Goal: Communication & Community: Answer question/provide support

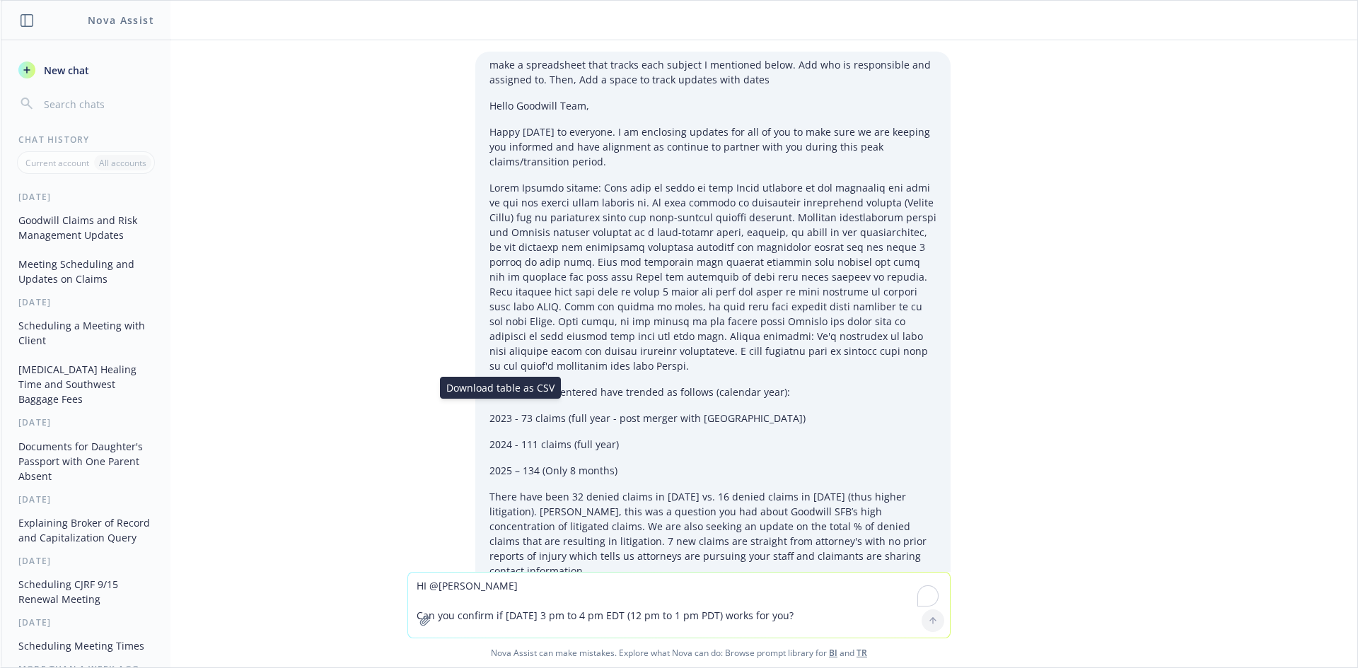
scroll to position [1419, 0]
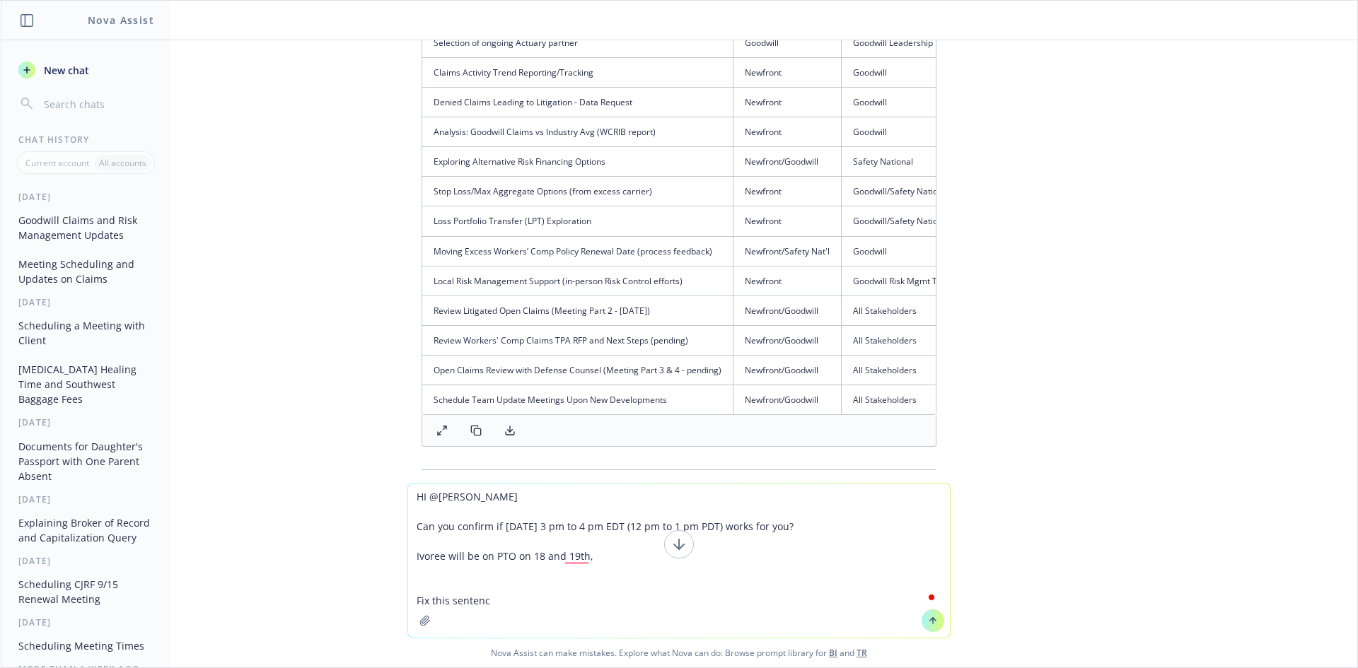
type textarea "HI @[PERSON_NAME] Can you confirm if [DATE] 3 pm to 4 pm EDT (12 pm to 1 pm PDT…"
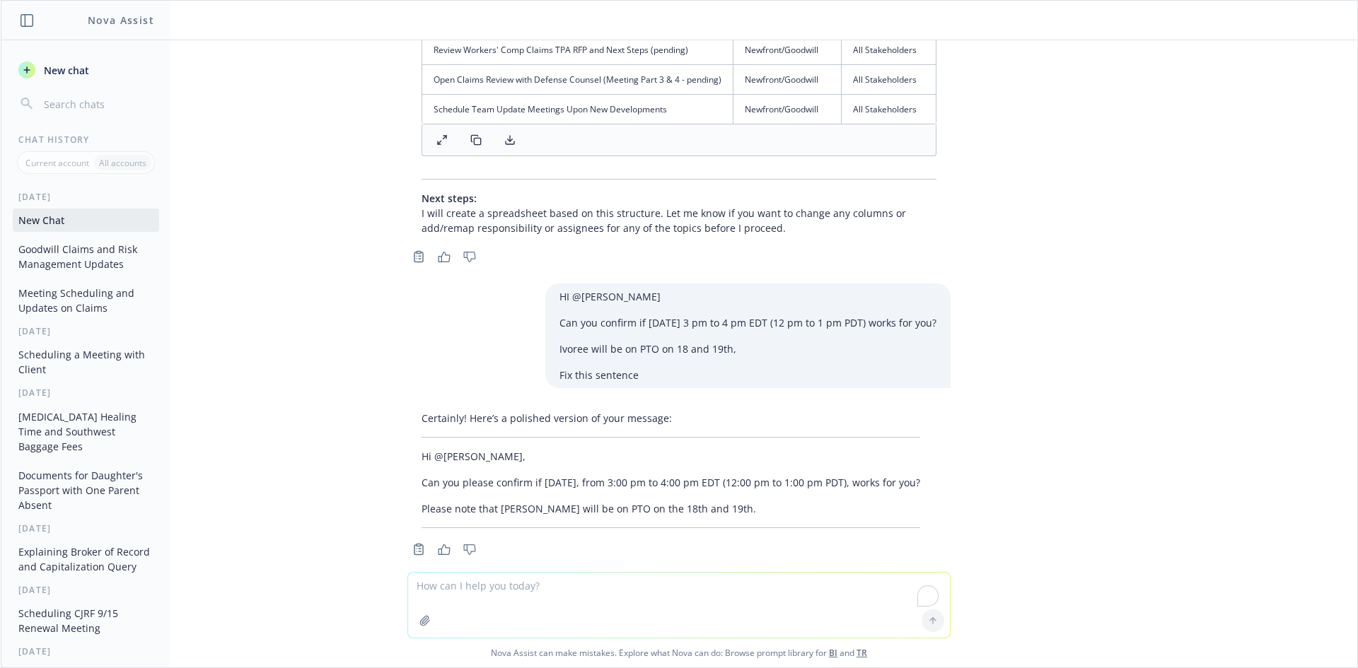
scroll to position [1727, 0]
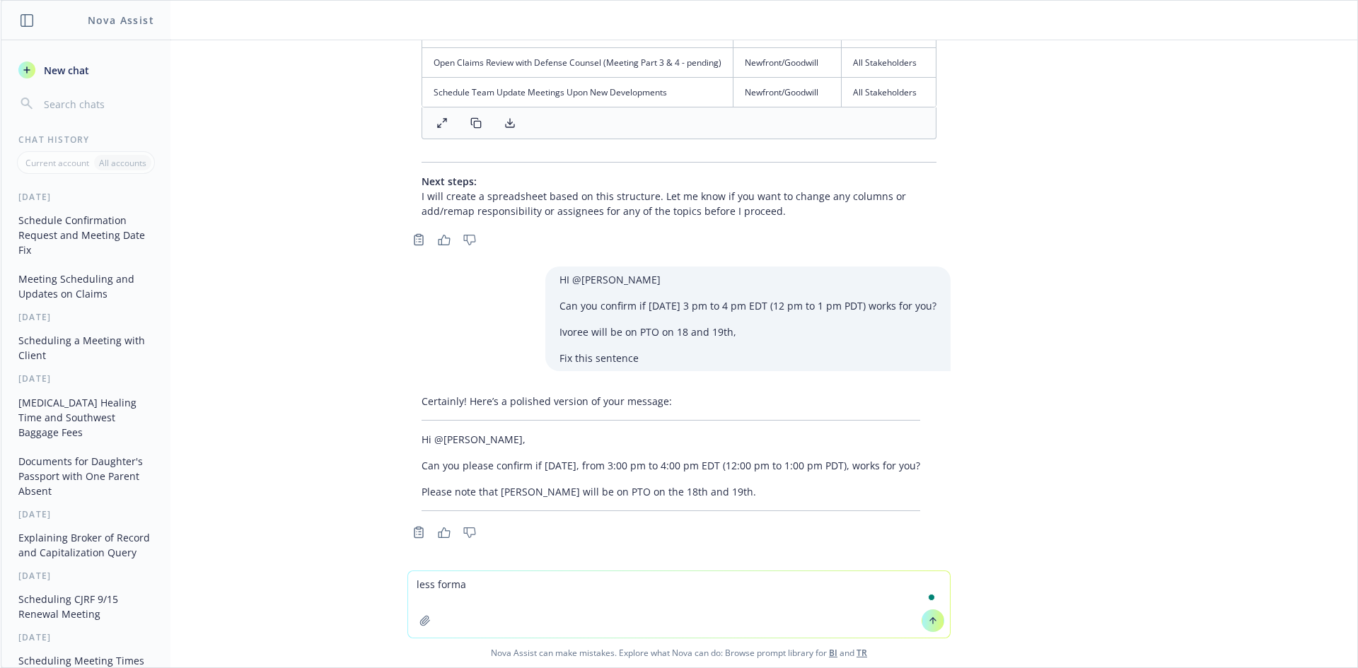
type textarea "less formal"
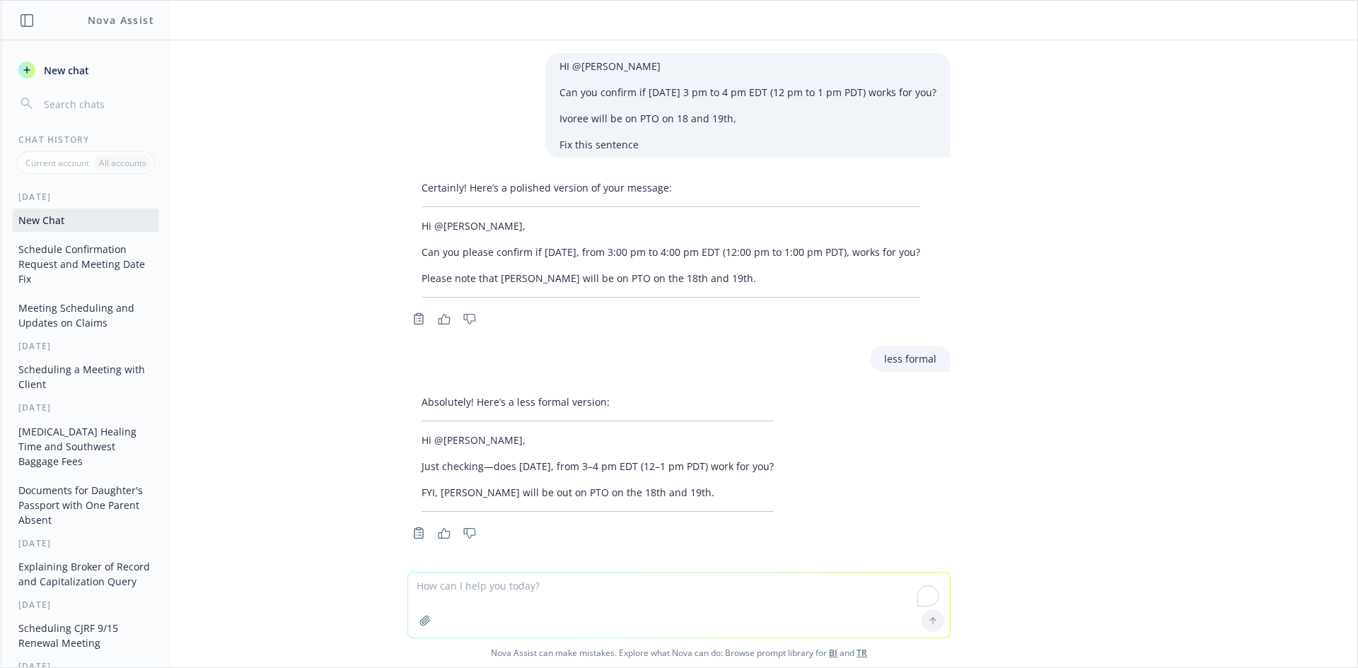
scroll to position [1941, 0]
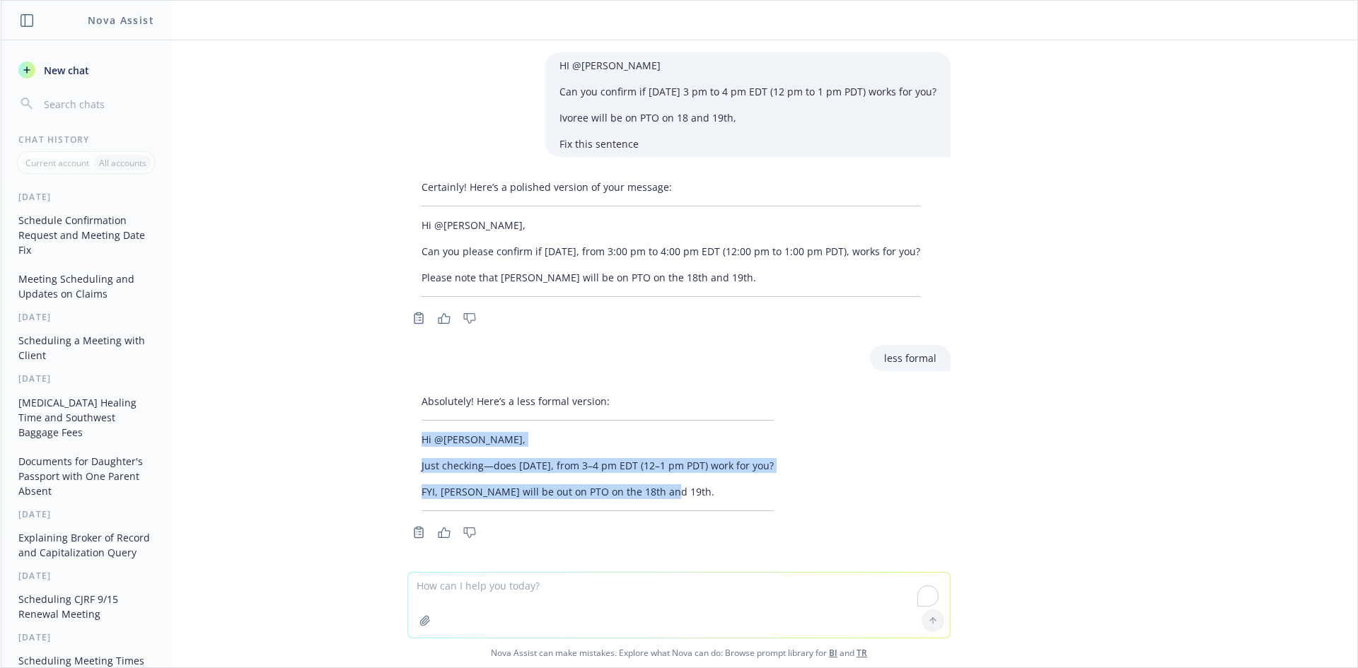
drag, startPoint x: 682, startPoint y: 491, endPoint x: 407, endPoint y: 429, distance: 282.1
click at [407, 429] on div "Absolutely! Here’s a less formal version: Hi @[PERSON_NAME], Just checking—does…" at bounding box center [597, 452] width 381 height 129
copy div "Hi @[PERSON_NAME], Just checking—does [DATE], from 3–4 pm EDT (12–1 pm PDT) wor…"
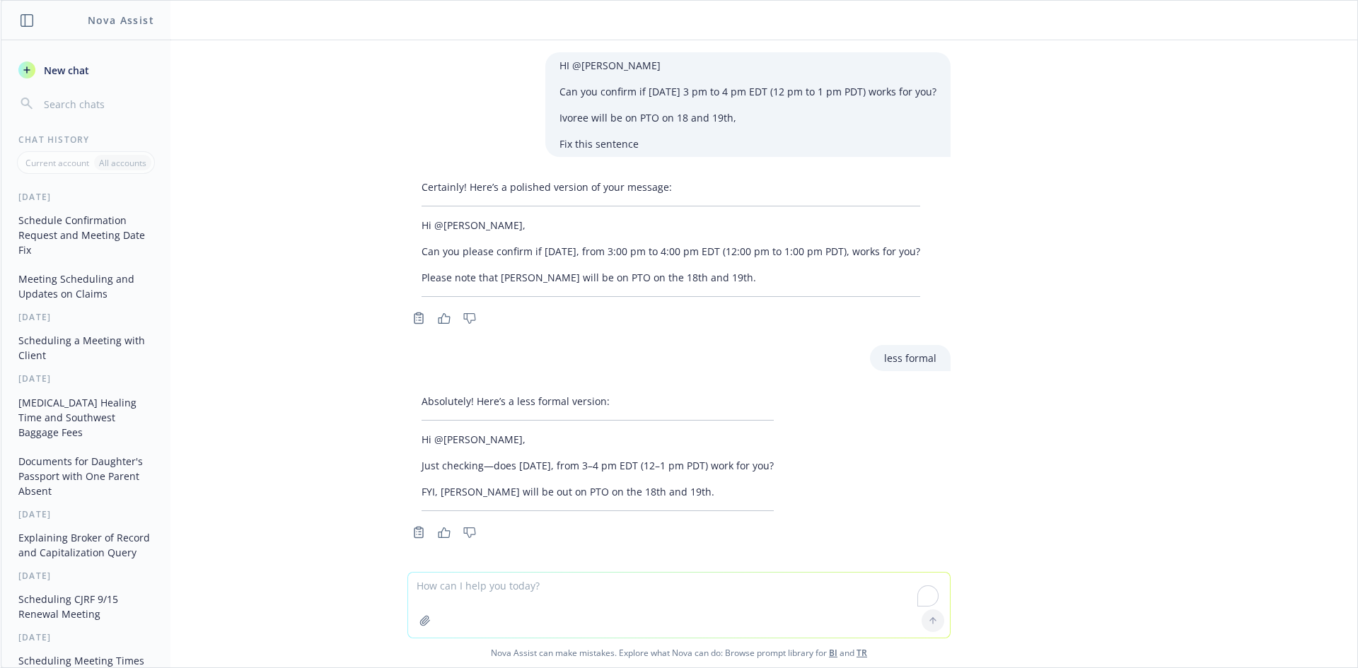
click at [500, 608] on textarea "To enrich screen reader interactions, please activate Accessibility in Grammarl…" at bounding box center [679, 605] width 542 height 65
paste textarea "Hi All! Cancelling this call and finding us time to rescheduling"
type textarea "Hi All! Cancelling this call and finding us time to rescheduling | fix this sen…"
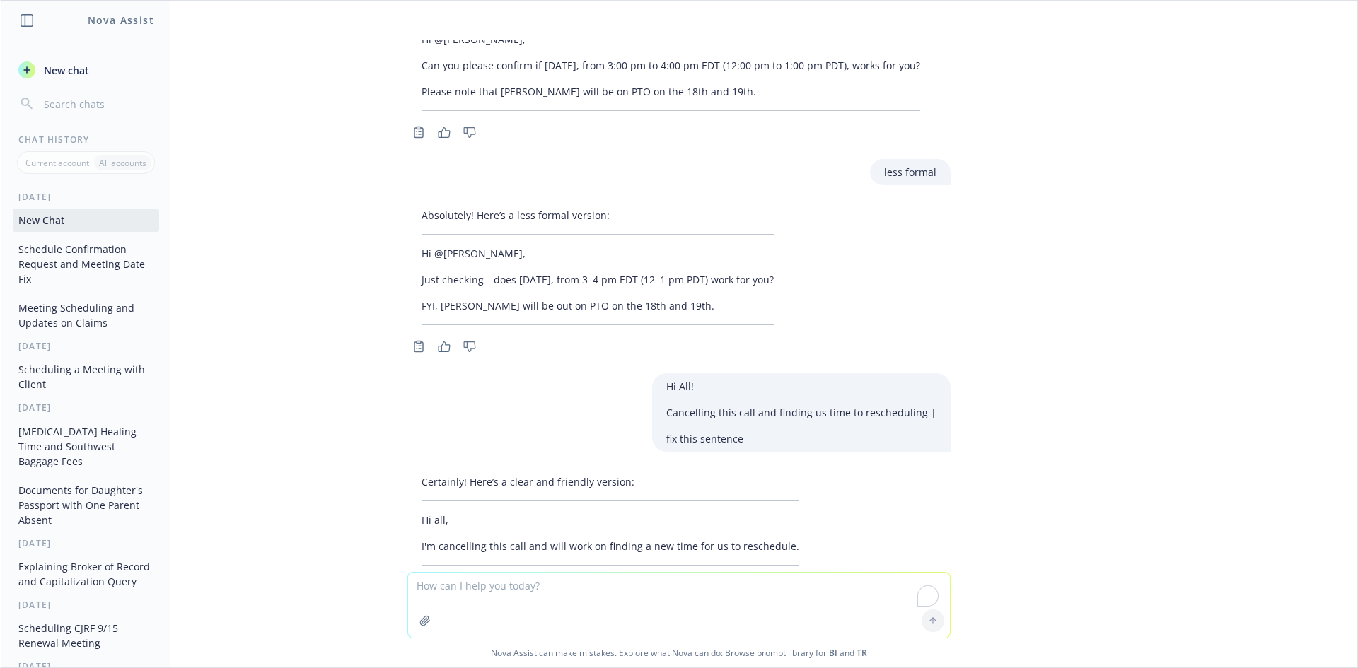
scroll to position [2182, 0]
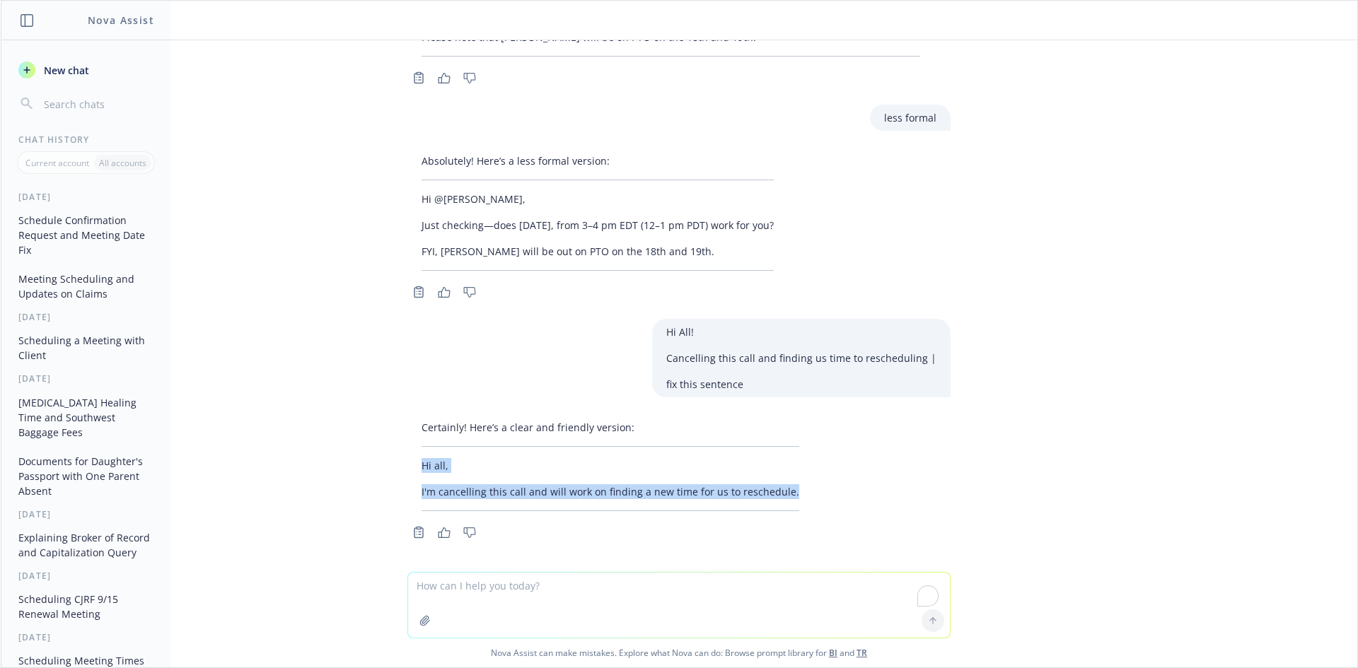
drag, startPoint x: 388, startPoint y: 465, endPoint x: 852, endPoint y: 615, distance: 488.1
click at [782, 492] on div "Certainly! Here’s a clear and friendly version: Hi all, I'm cancelling this cal…" at bounding box center [679, 478] width 566 height 128
copy div "Hi all, I'm cancelling this call and will work on finding a new time for us to …"
